Goal: Communication & Community: Answer question/provide support

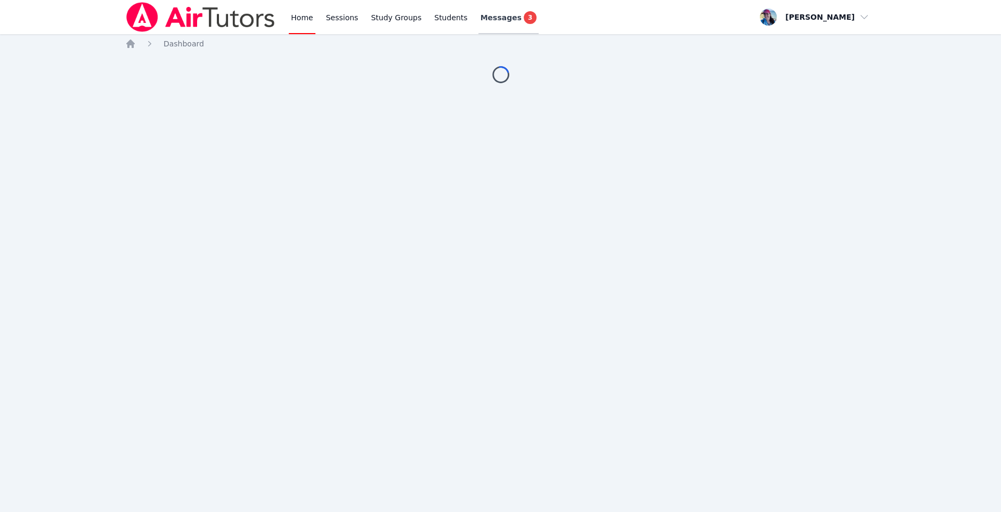
click at [491, 19] on span "Messages" at bounding box center [501, 17] width 41 height 11
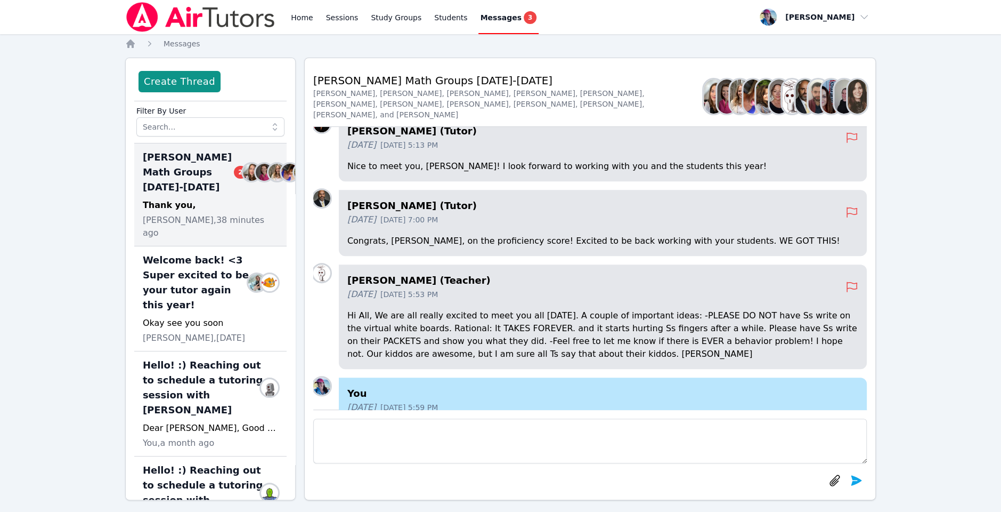
scroll to position [-1546, 0]
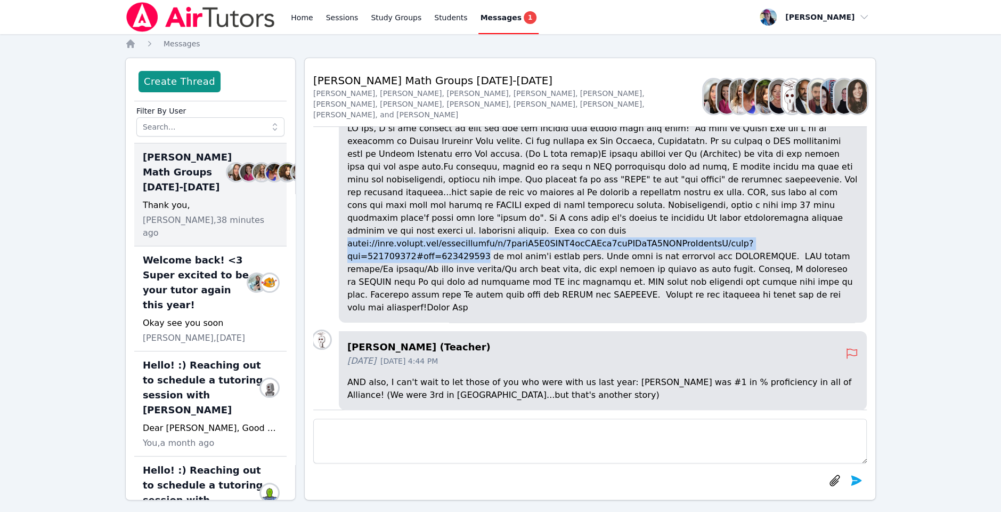
drag, startPoint x: 343, startPoint y: 298, endPoint x: 477, endPoint y: 306, distance: 134.5
click at [477, 306] on div "Joyce Law (Teacher) 25 days ago Sep 11, 2025 4:38 PM" at bounding box center [603, 199] width 528 height 245
copy p "https://docs.google.com/spreadsheets/d/1xplnO0Q5GOBY4rmLAPik9uwUOCaHH5SXYTjeGrz…"
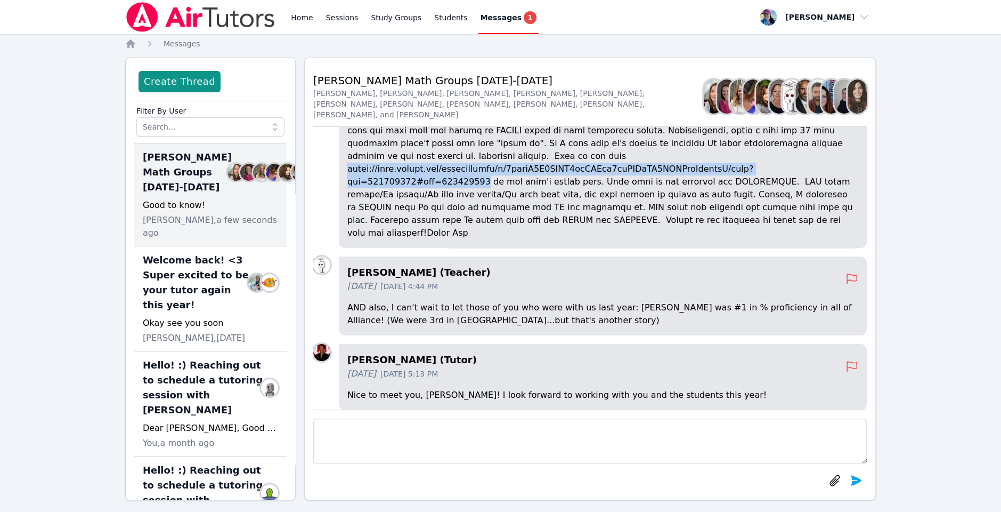
scroll to position [-1620, 0]
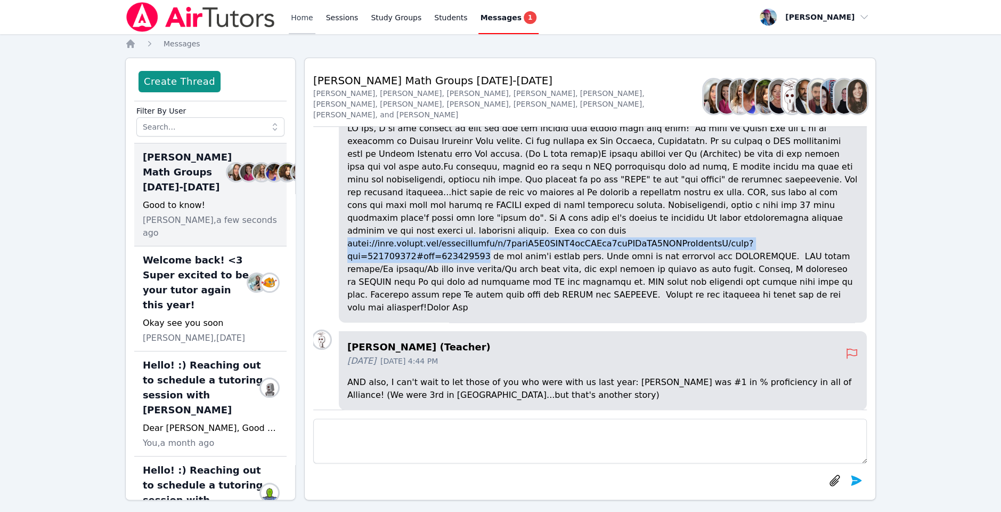
click at [293, 16] on link "Home" at bounding box center [302, 17] width 26 height 34
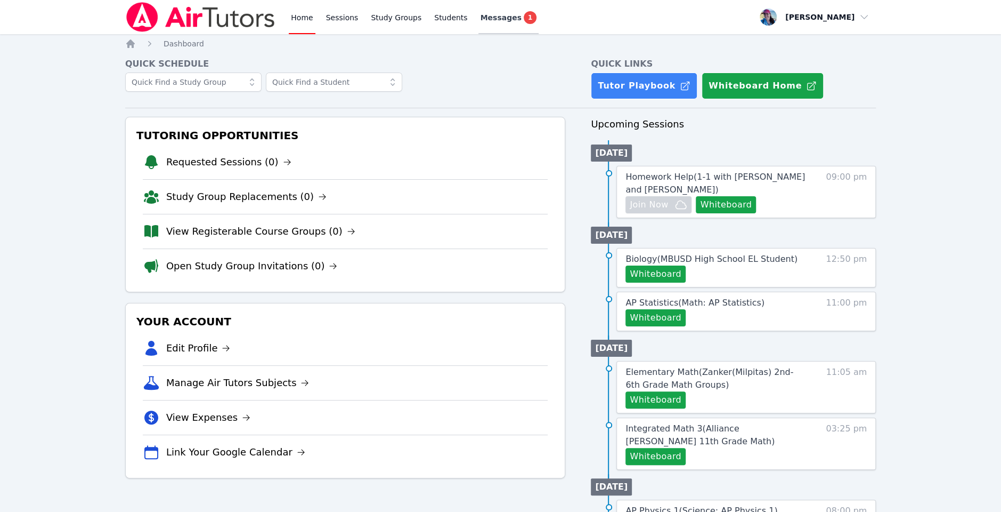
click at [490, 14] on span "Messages" at bounding box center [501, 17] width 41 height 11
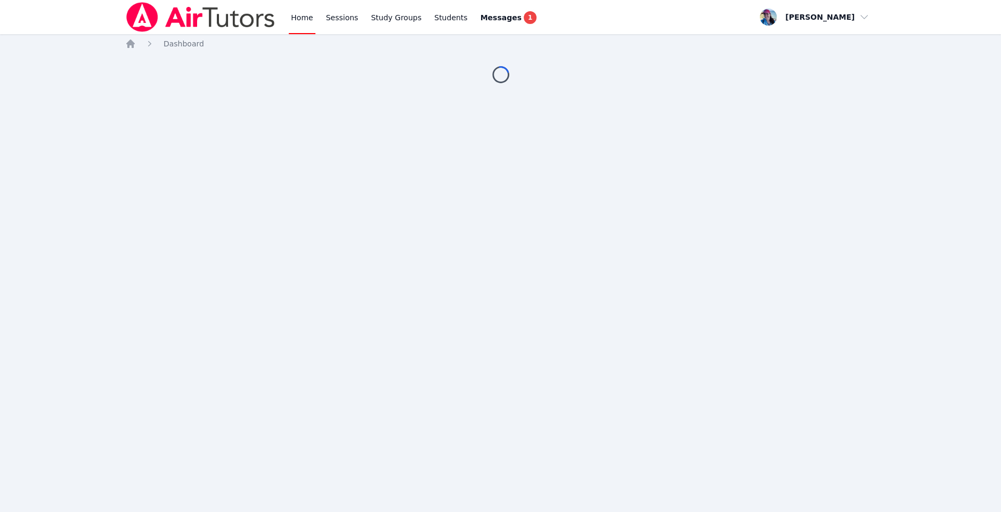
click at [490, 14] on span "Messages" at bounding box center [501, 17] width 41 height 11
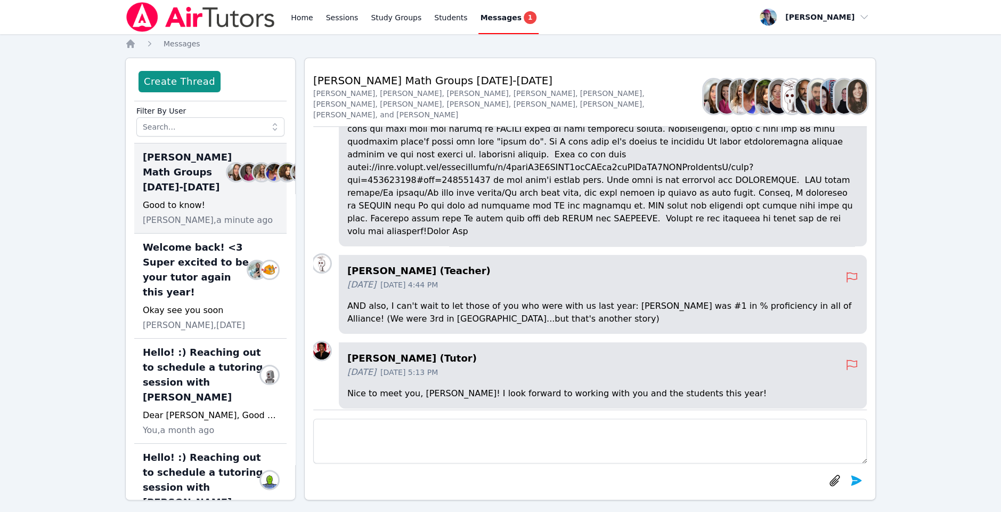
scroll to position [-1536, 0]
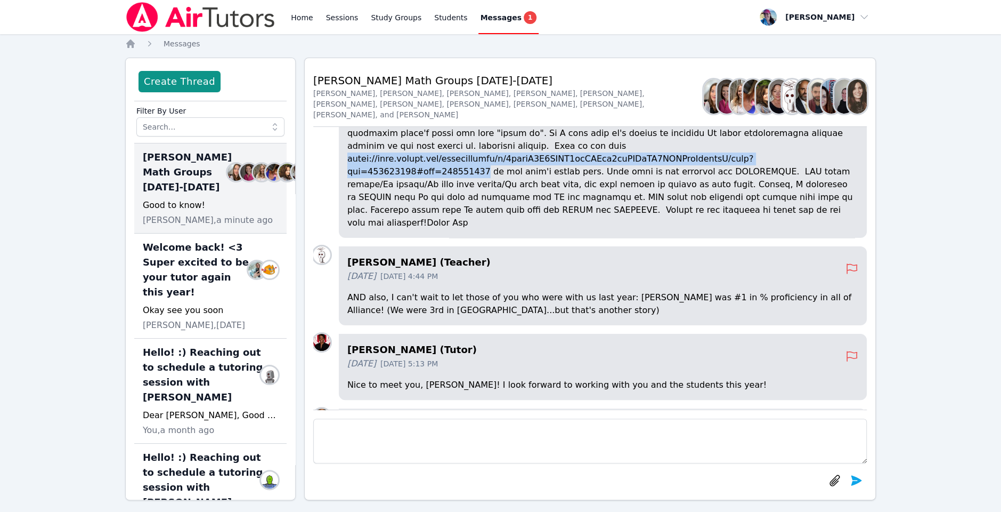
drag, startPoint x: 341, startPoint y: 207, endPoint x: 477, endPoint y: 224, distance: 137.0
click at [477, 224] on div "Joyce Law (Teacher) 25 days ago Sep 11, 2025 4:38 PM" at bounding box center [603, 115] width 528 height 245
copy p "https://docs.google.com/spreadsheets/d/1xplnO0Q5GOBY4rmLAPik9uwUOCaHH5SXYTjeGrz…"
